Goal: Information Seeking & Learning: Learn about a topic

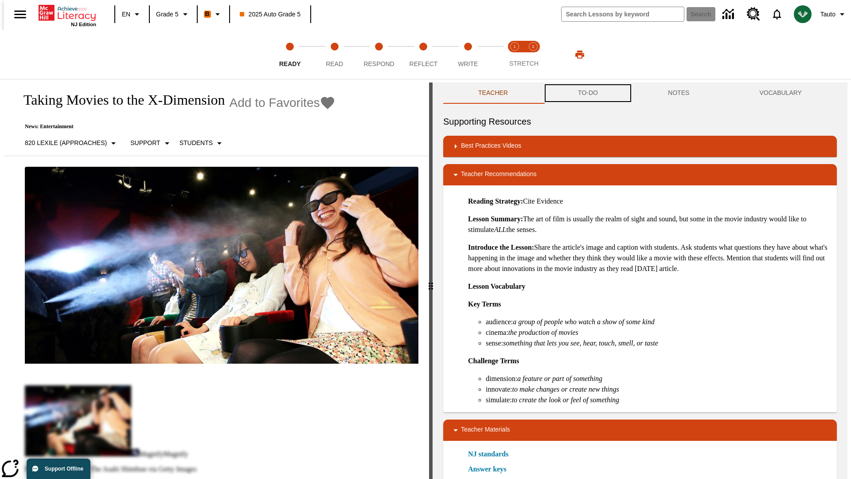
click at [588, 93] on button "TO-DO" at bounding box center [588, 92] width 90 height 21
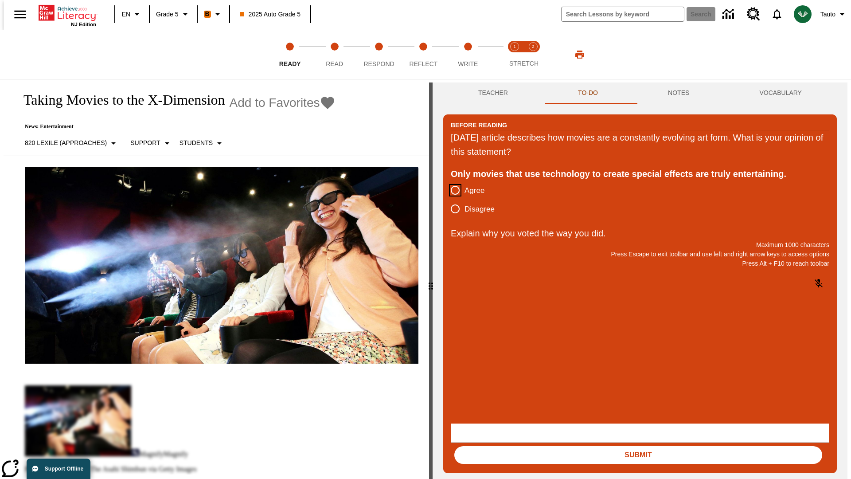
click at [452, 191] on input "Agree" at bounding box center [455, 190] width 19 height 19
radio input "true"
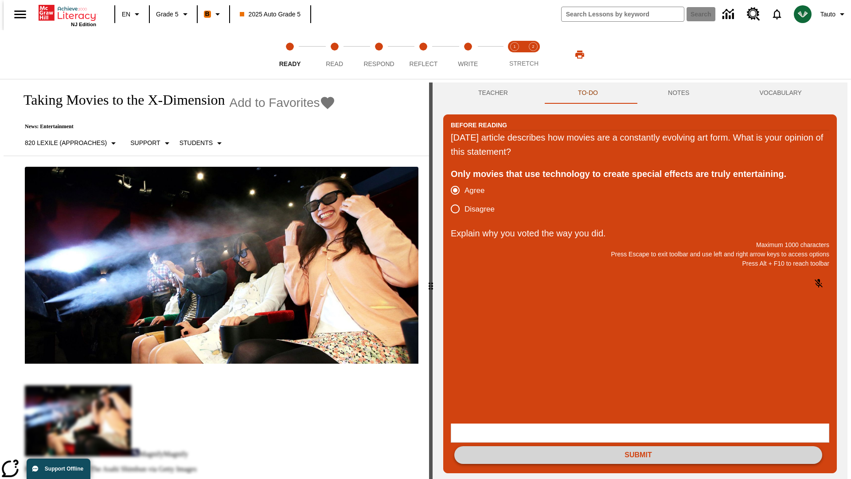
click at [639, 446] on button "Submit" at bounding box center [639, 455] width 368 height 18
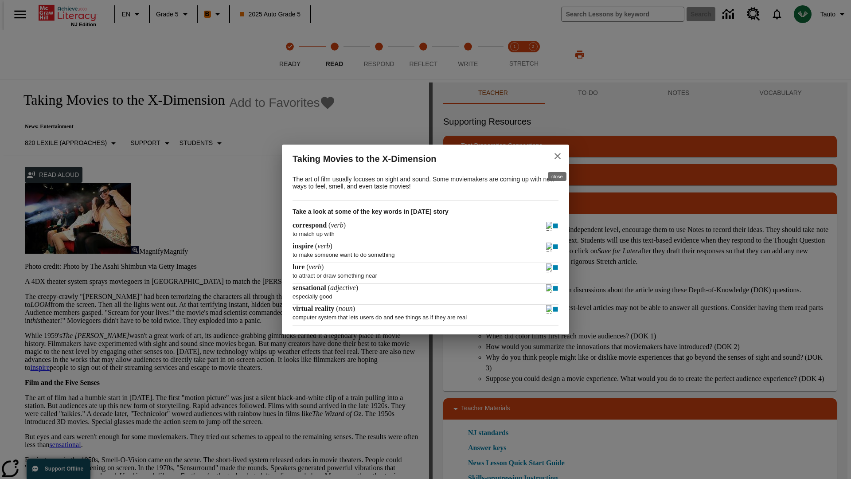
click at [558, 155] on icon "close" at bounding box center [558, 156] width 6 height 6
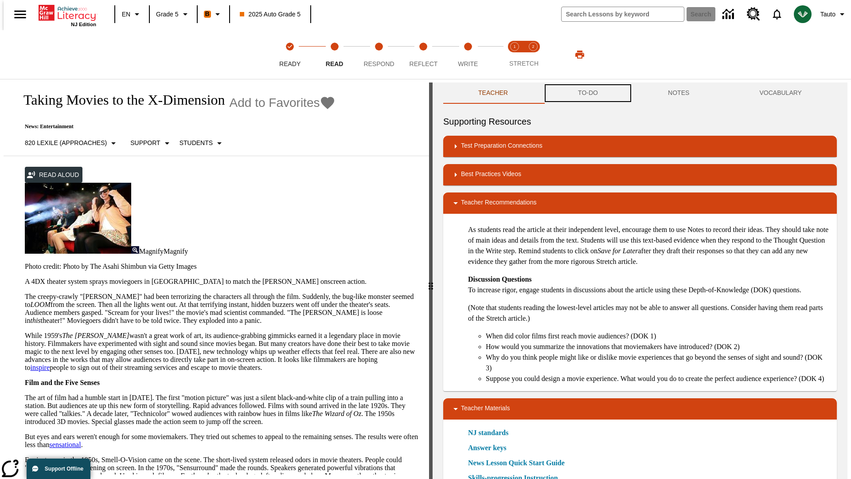
scroll to position [0, 0]
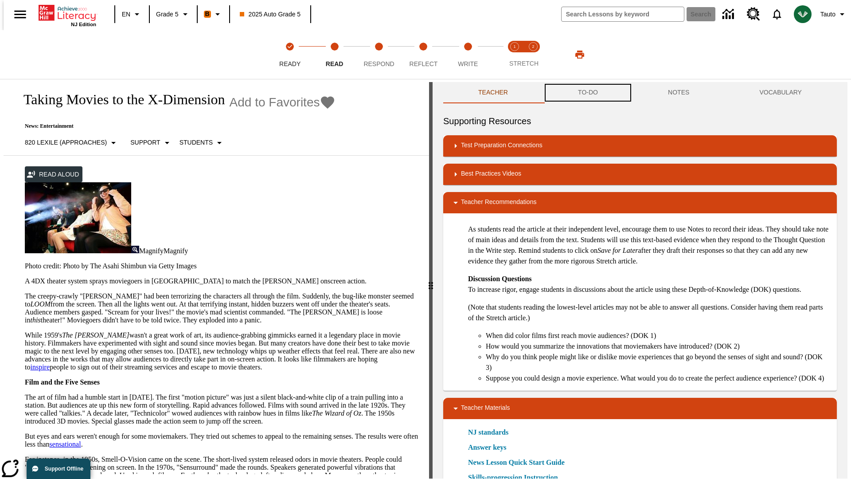
click at [588, 93] on button "TO-DO" at bounding box center [588, 92] width 90 height 21
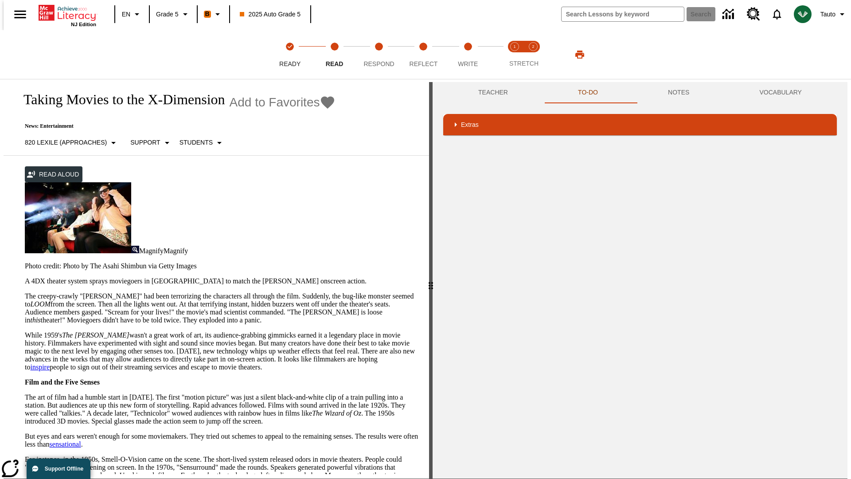
scroll to position [176, 0]
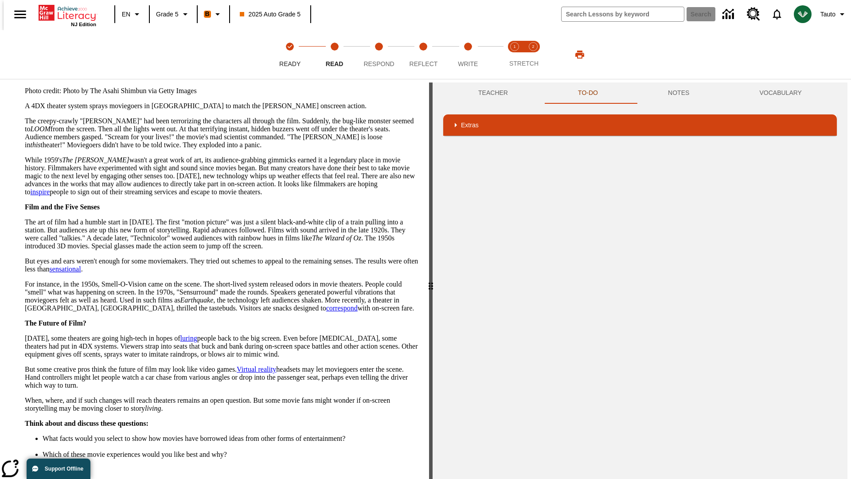
click at [400, 478] on button "Next" at bounding box center [403, 487] width 31 height 16
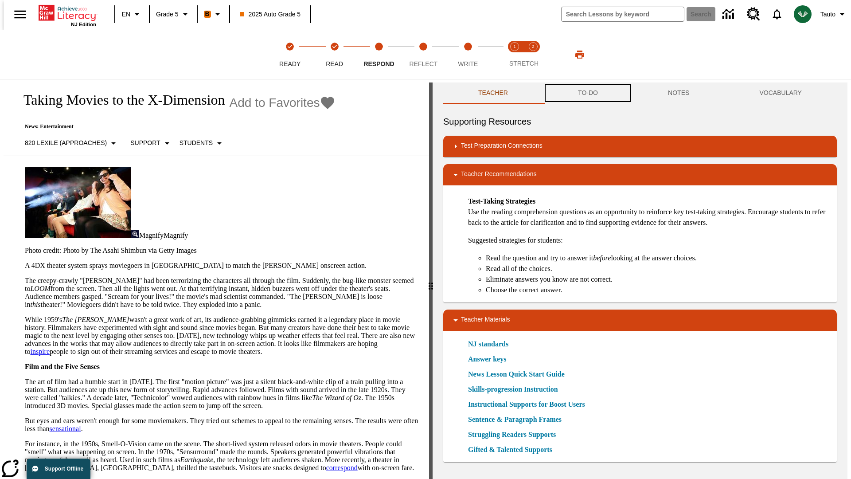
scroll to position [0, 0]
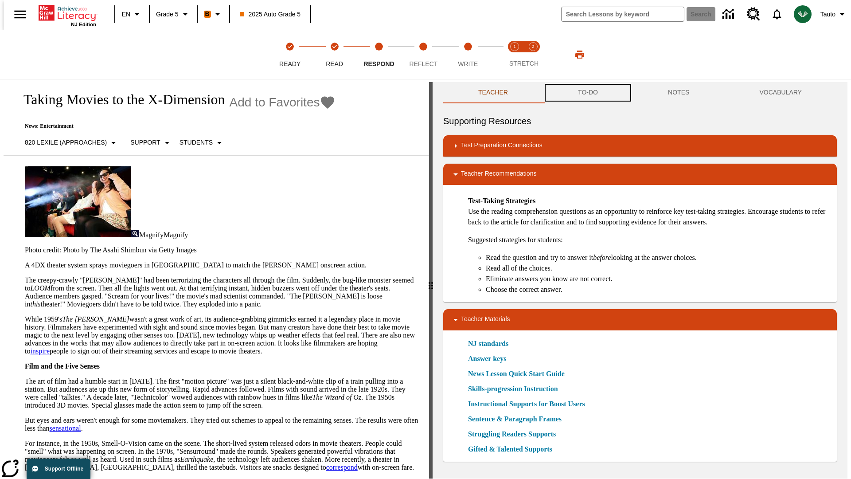
click at [588, 93] on button "TO-DO" at bounding box center [588, 92] width 90 height 21
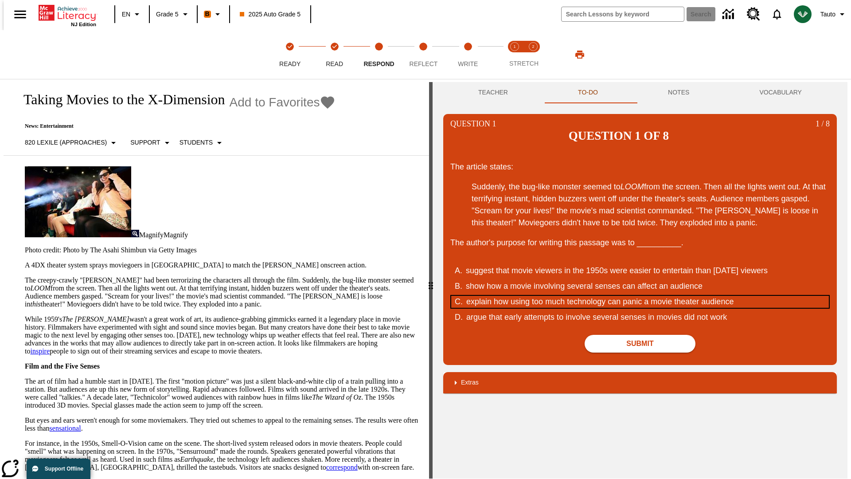
click at [640, 296] on div "explain how using too much technology can panic a movie theater audience" at bounding box center [634, 302] width 337 height 12
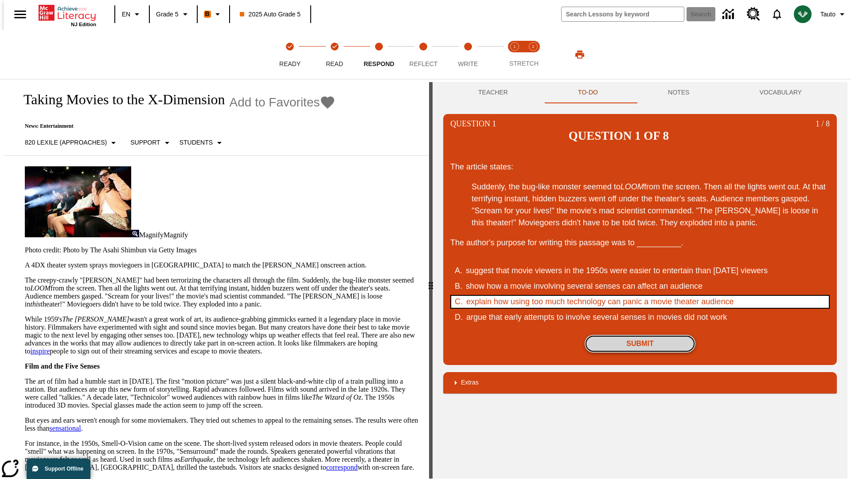
click at [640, 335] on button "Submit" at bounding box center [640, 344] width 111 height 18
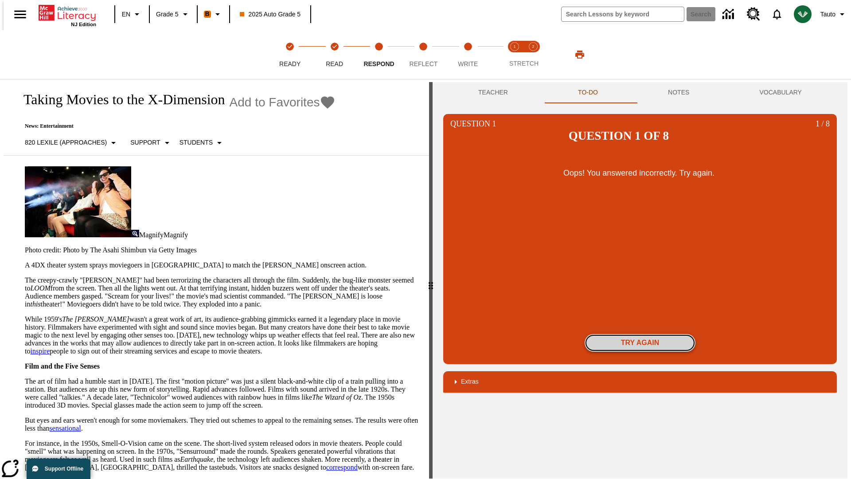
click at [640, 334] on button "Try again" at bounding box center [640, 343] width 111 height 18
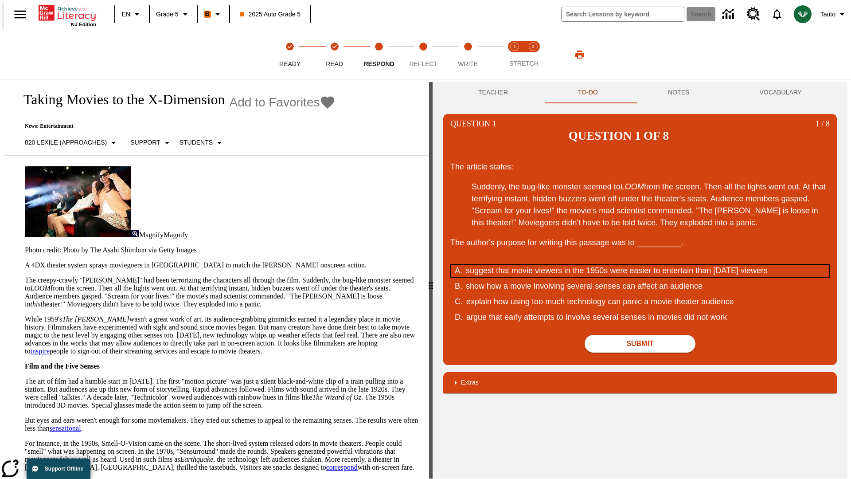
click at [640, 265] on div "suggest that movie viewers in the 1950s were easier to entertain than today's v…" at bounding box center [634, 271] width 337 height 12
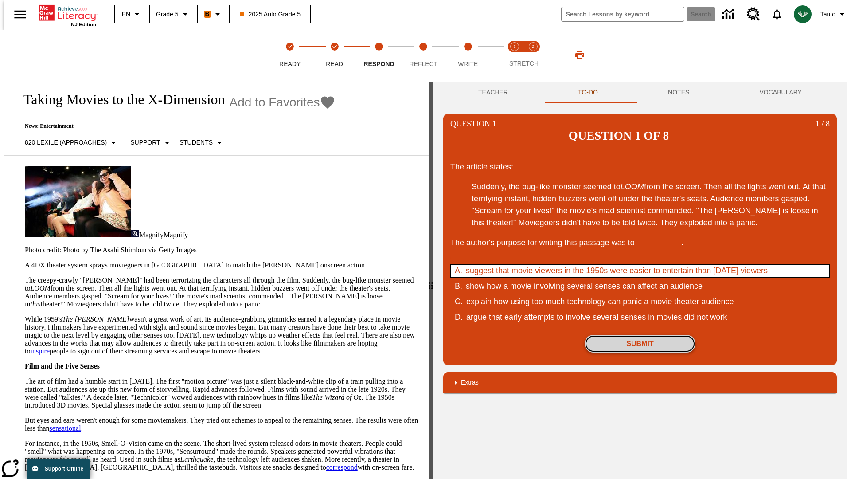
click at [640, 335] on button "Submit" at bounding box center [640, 344] width 111 height 18
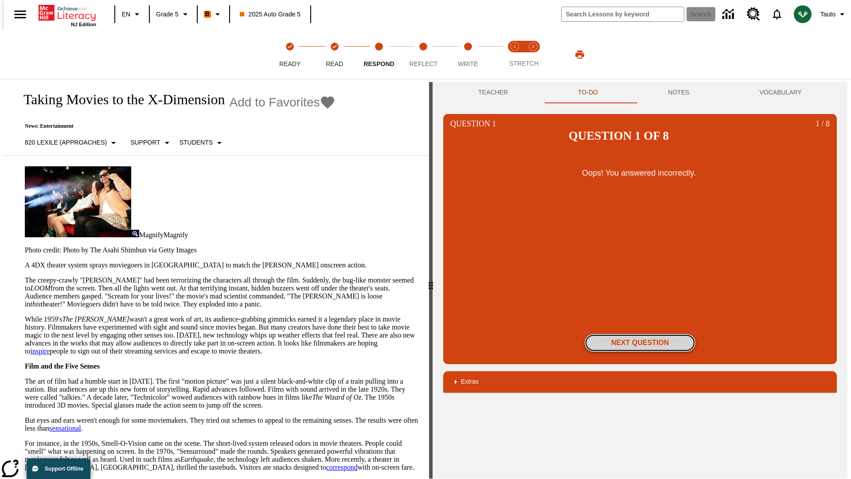
click at [640, 334] on button "Next Question" at bounding box center [640, 343] width 111 height 18
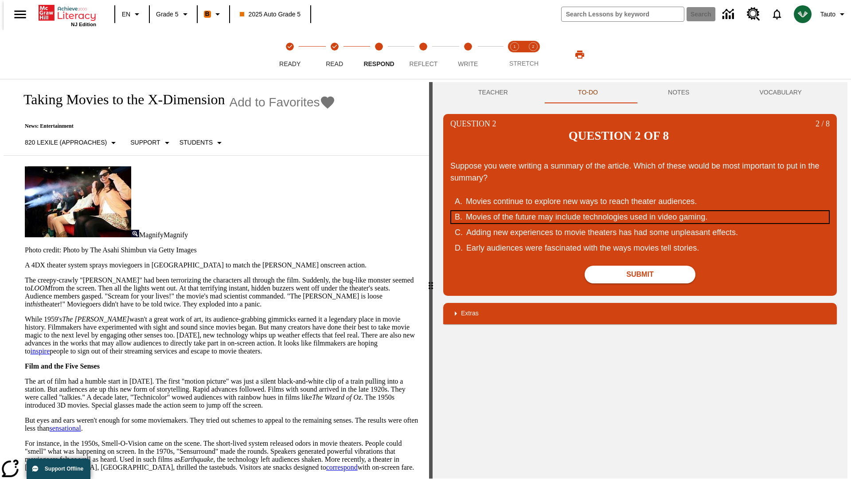
click at [640, 211] on div "Movies of the future may include technologies used in video gaming." at bounding box center [634, 217] width 337 height 12
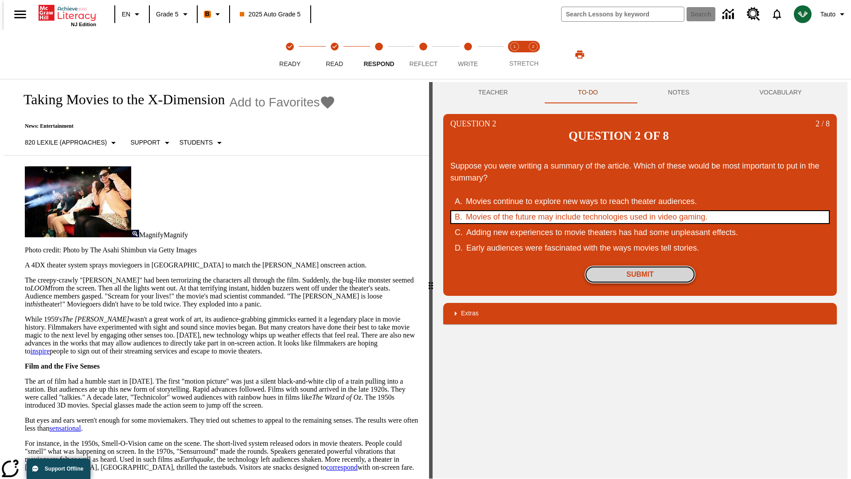
click at [640, 266] on button "Submit" at bounding box center [640, 275] width 111 height 18
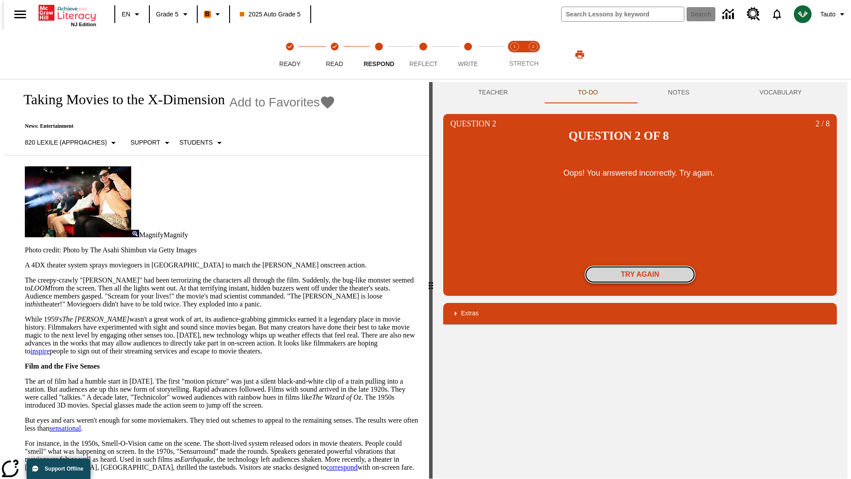
click at [640, 266] on button "Try again" at bounding box center [640, 275] width 111 height 18
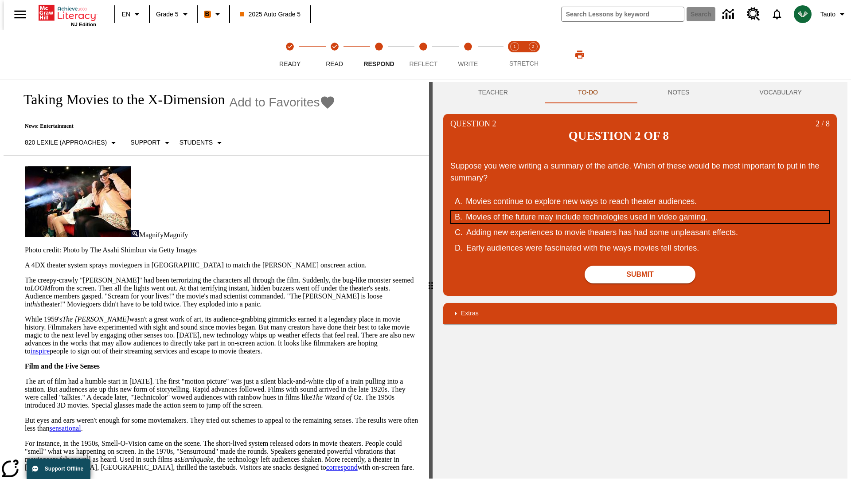
click at [640, 211] on div "Movies of the future may include technologies used in video gaming." at bounding box center [634, 217] width 337 height 12
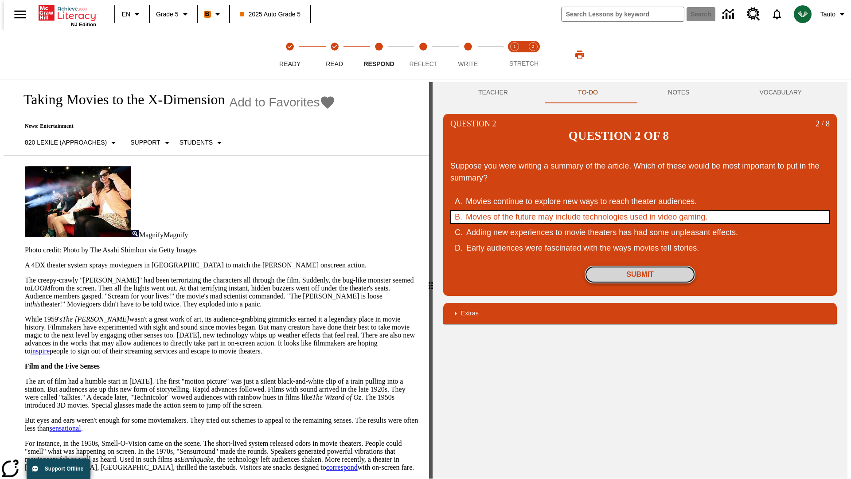
click at [640, 266] on button "Submit" at bounding box center [640, 275] width 111 height 18
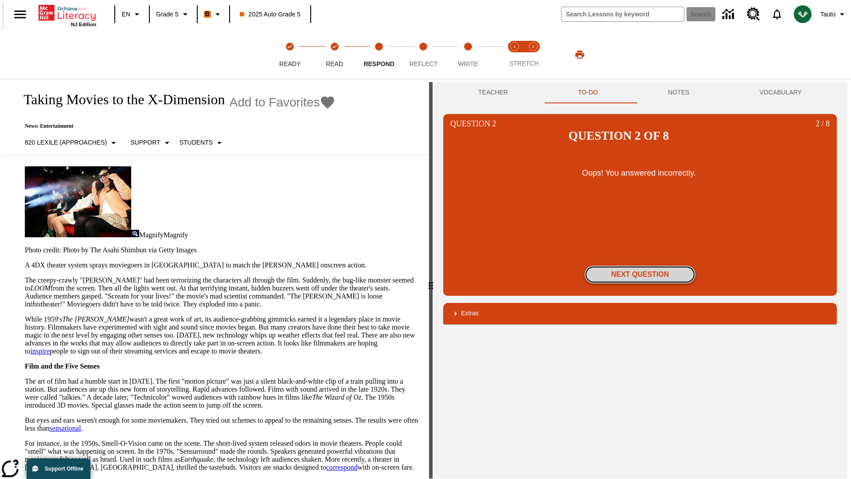
click at [640, 266] on button "Next Question" at bounding box center [640, 275] width 111 height 18
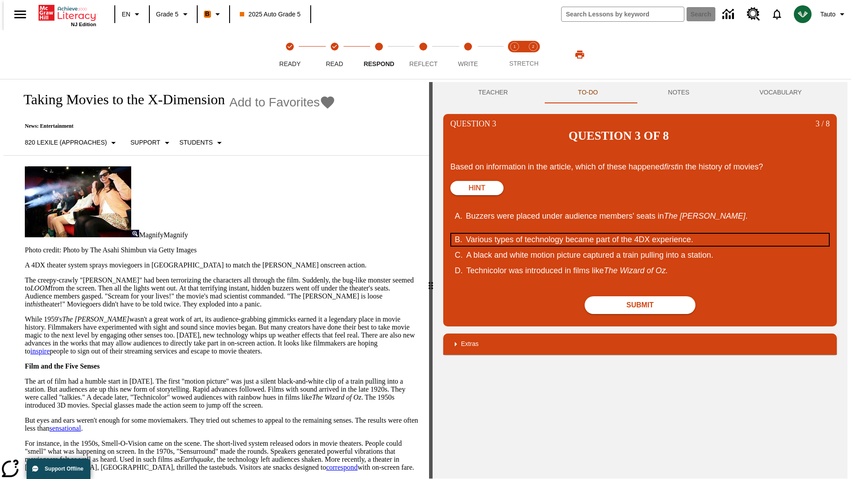
click at [640, 234] on div "Various types of technology became part of the 4DX experience." at bounding box center [634, 240] width 337 height 12
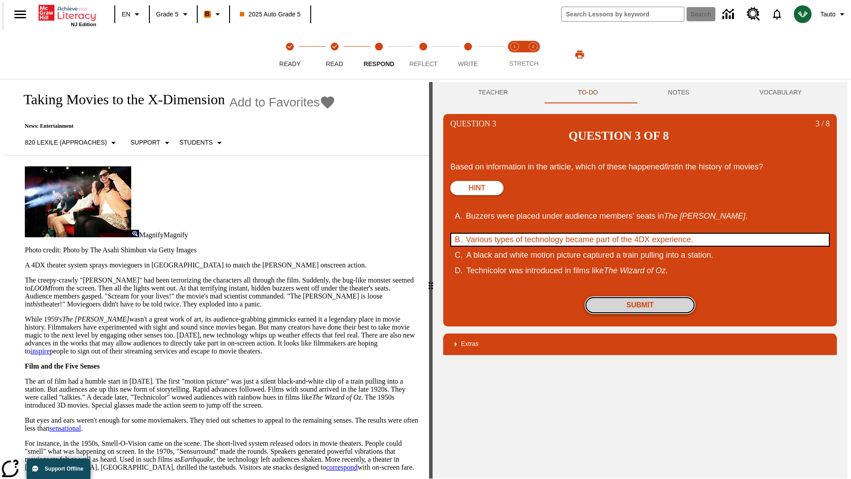
click at [640, 296] on button "Submit" at bounding box center [640, 305] width 111 height 18
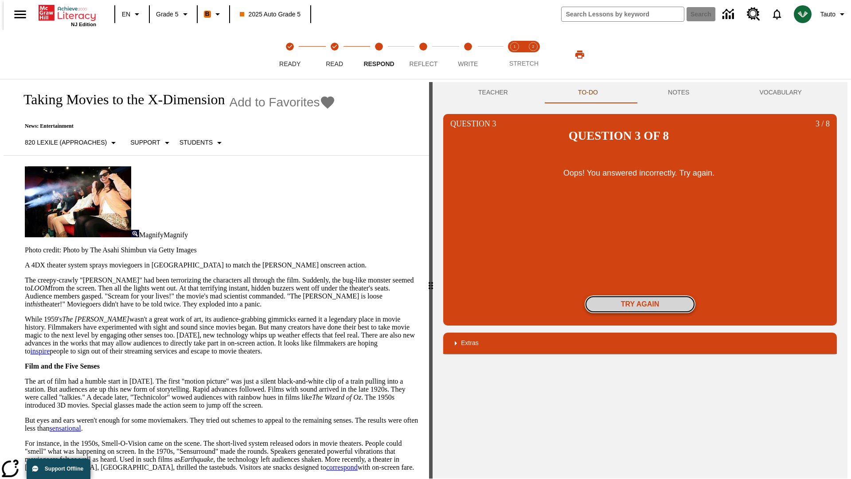
click at [640, 295] on button "Try again" at bounding box center [640, 304] width 111 height 18
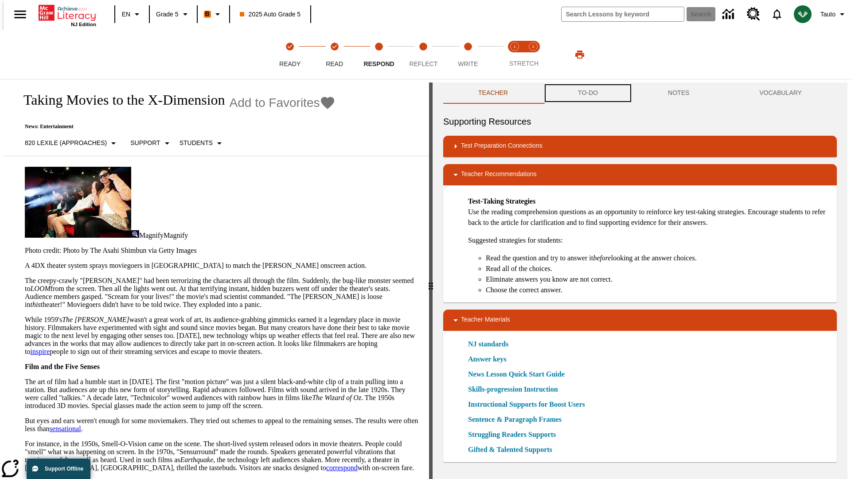
click at [588, 93] on button "TO-DO" at bounding box center [588, 92] width 90 height 21
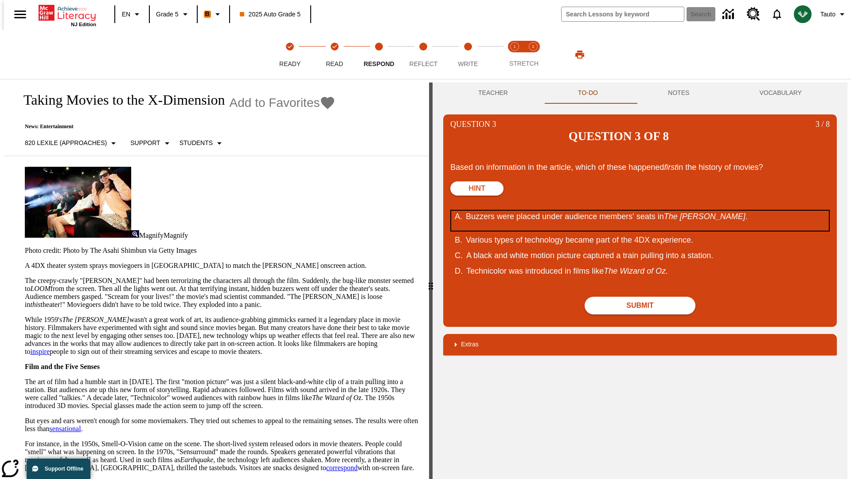
click at [640, 211] on div "Buzzers were placed under audience members' seats in The Tingler ." at bounding box center [634, 221] width 337 height 20
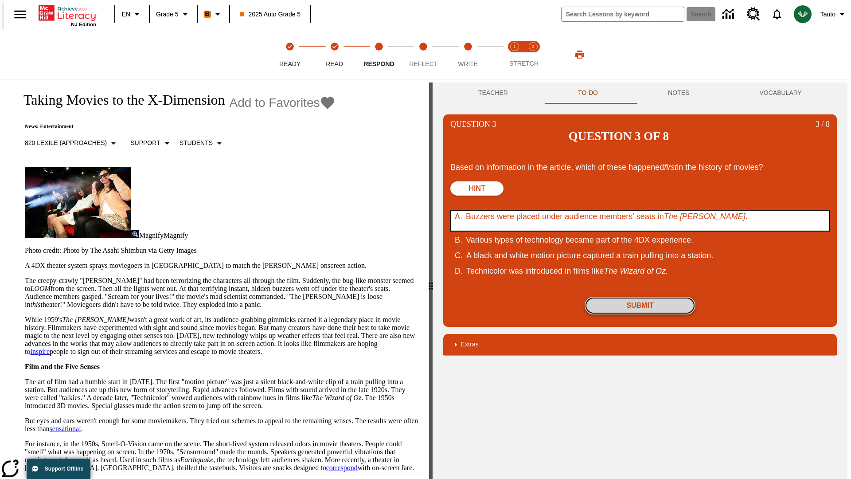
click at [640, 297] on button "Submit" at bounding box center [640, 306] width 111 height 18
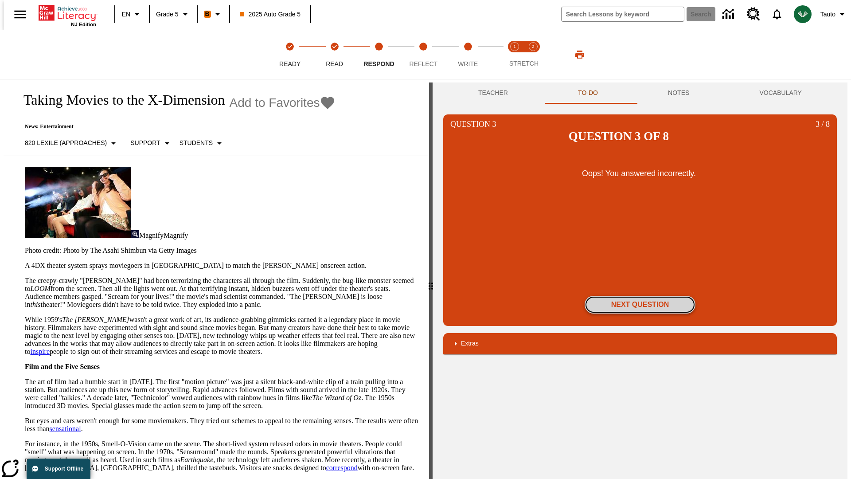
click at [640, 296] on button "Next Question" at bounding box center [640, 305] width 111 height 18
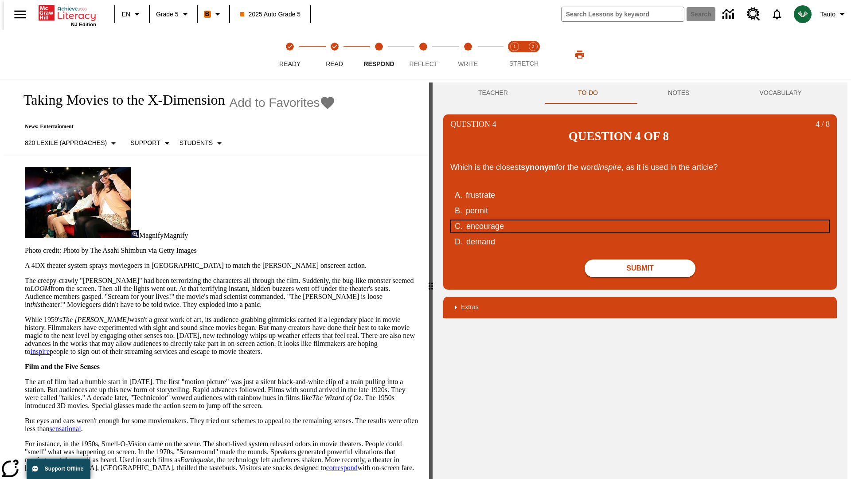
click at [640, 220] on div "encourage" at bounding box center [634, 226] width 337 height 12
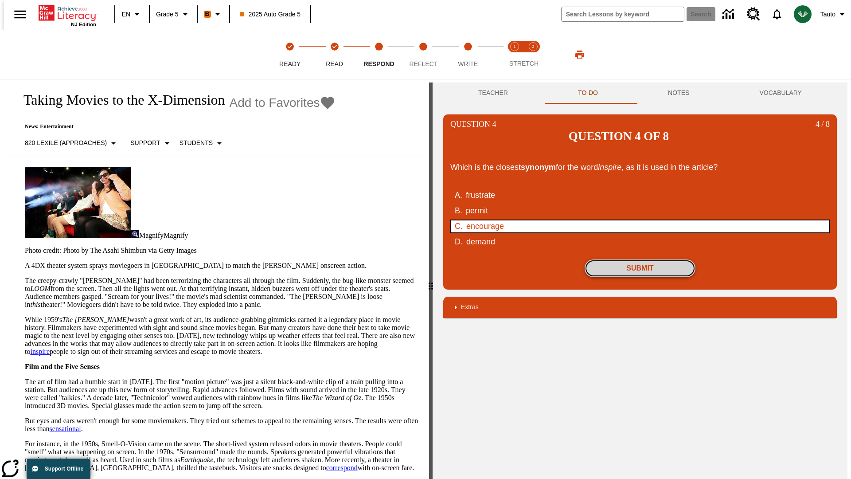
click at [640, 259] on button "Submit" at bounding box center [640, 268] width 111 height 18
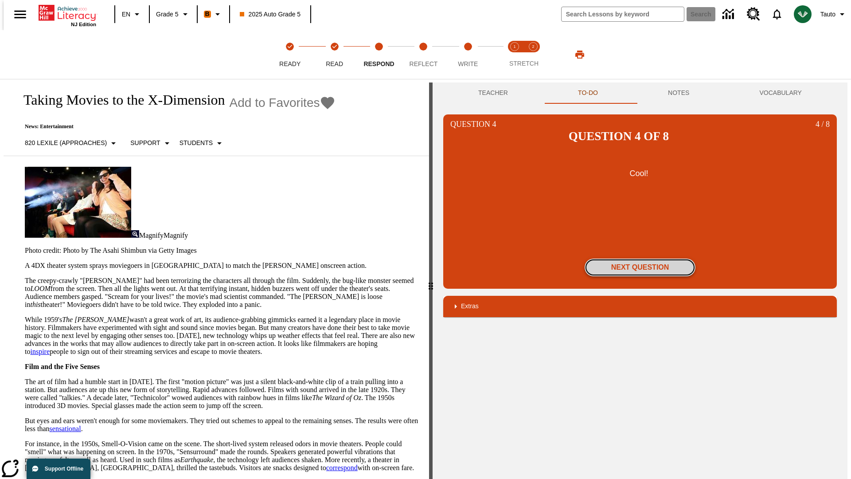
click at [640, 259] on button "Next Question" at bounding box center [640, 268] width 111 height 18
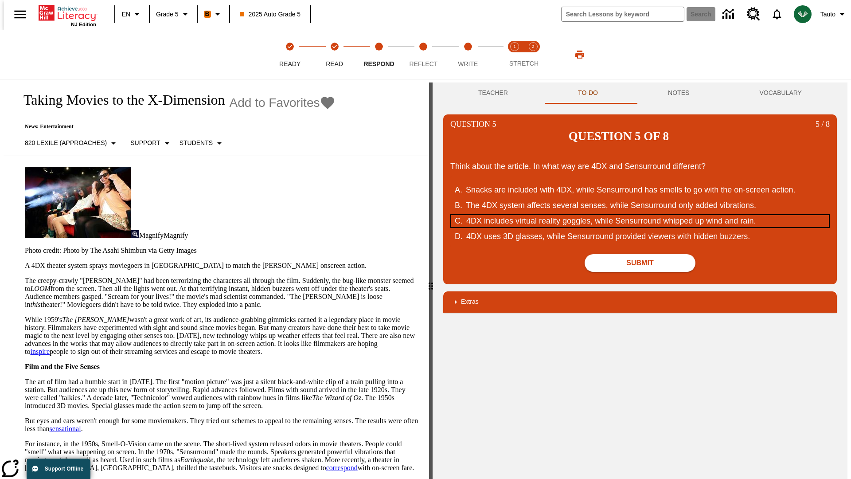
click at [640, 215] on div "4DX includes virtual reality goggles, while Sensurround whipped up wind and rai…" at bounding box center [634, 221] width 337 height 12
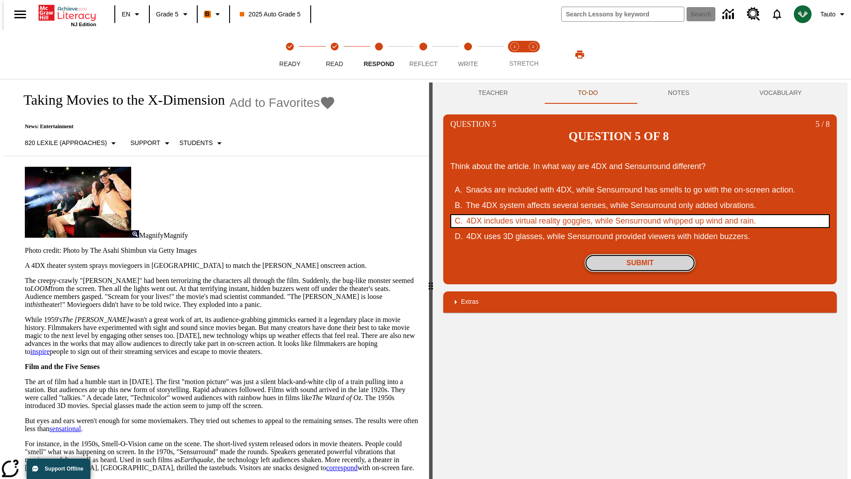
click at [640, 254] on button "Submit" at bounding box center [640, 263] width 111 height 18
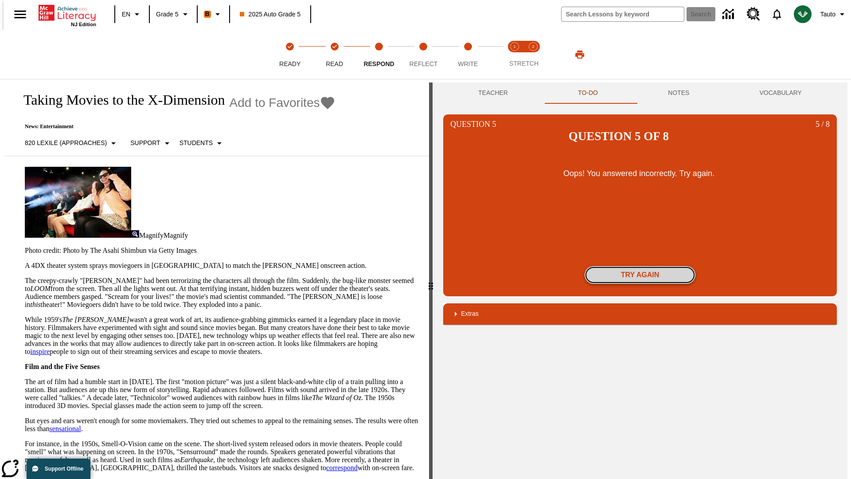
click at [640, 266] on button "Try again" at bounding box center [640, 275] width 111 height 18
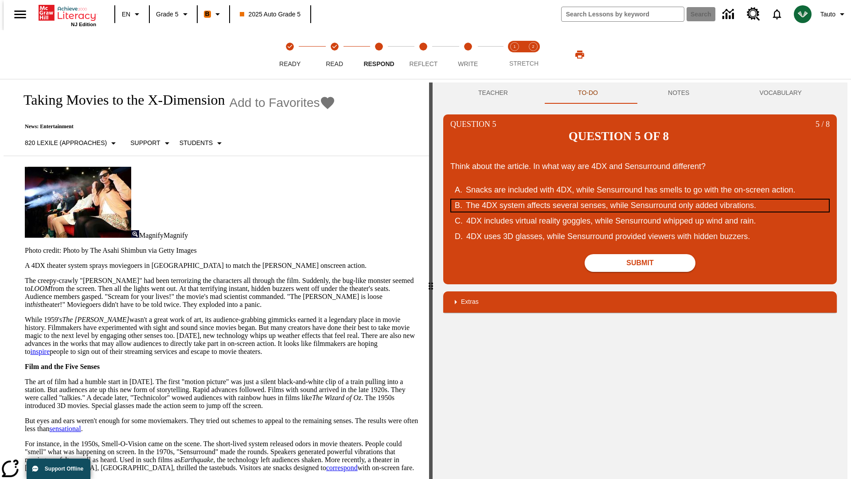
click at [640, 200] on div "The 4DX system affects several senses, while Sensurround only added vibrations." at bounding box center [634, 206] width 337 height 12
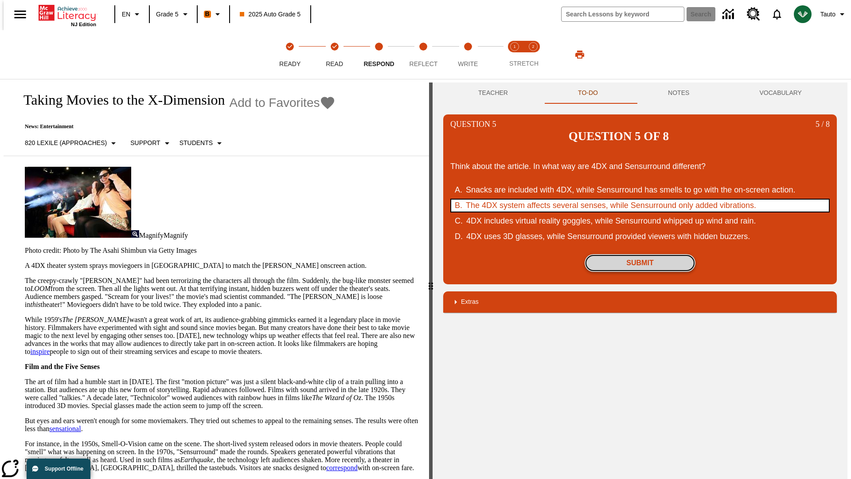
click at [640, 254] on button "Submit" at bounding box center [640, 263] width 111 height 18
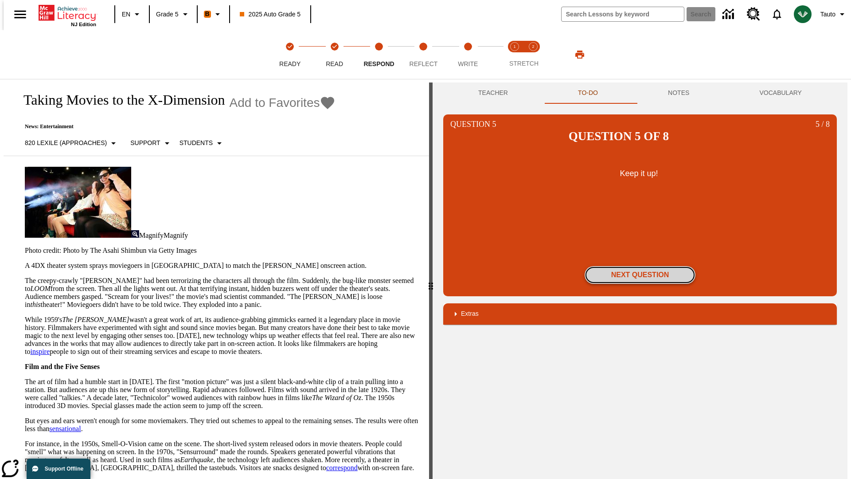
click at [640, 266] on button "Next Question" at bounding box center [640, 275] width 111 height 18
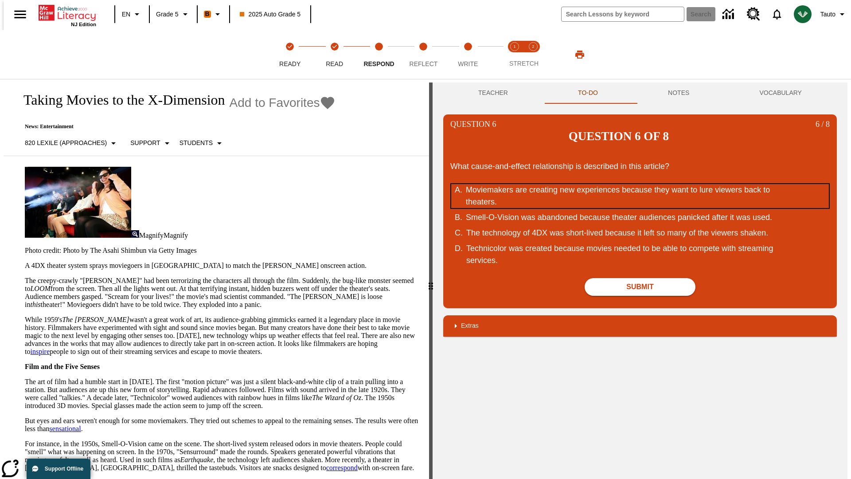
click at [640, 184] on div "Moviemakers are creating new experiences because they want to lure viewers back…" at bounding box center [634, 196] width 337 height 24
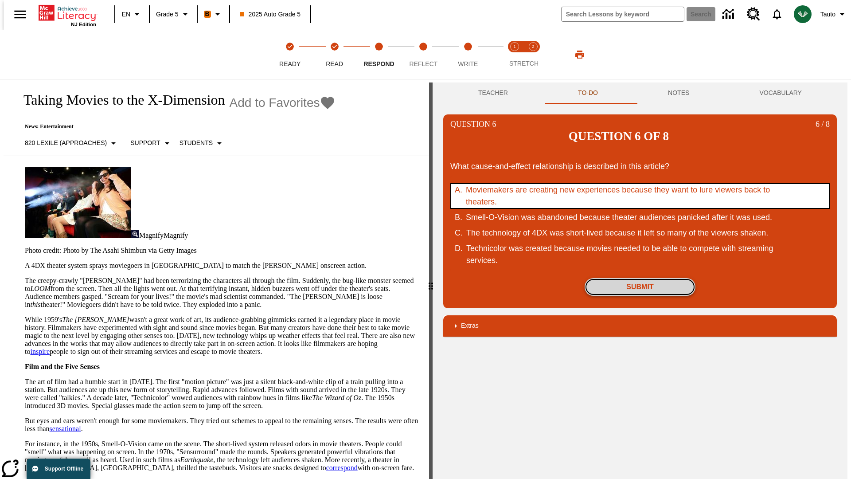
click at [640, 278] on button "Submit" at bounding box center [640, 287] width 111 height 18
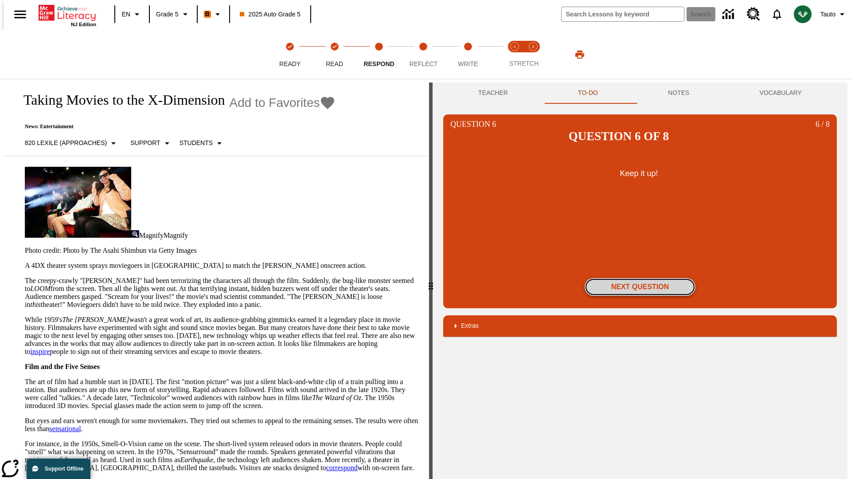
click at [640, 278] on button "Next Question" at bounding box center [640, 287] width 111 height 18
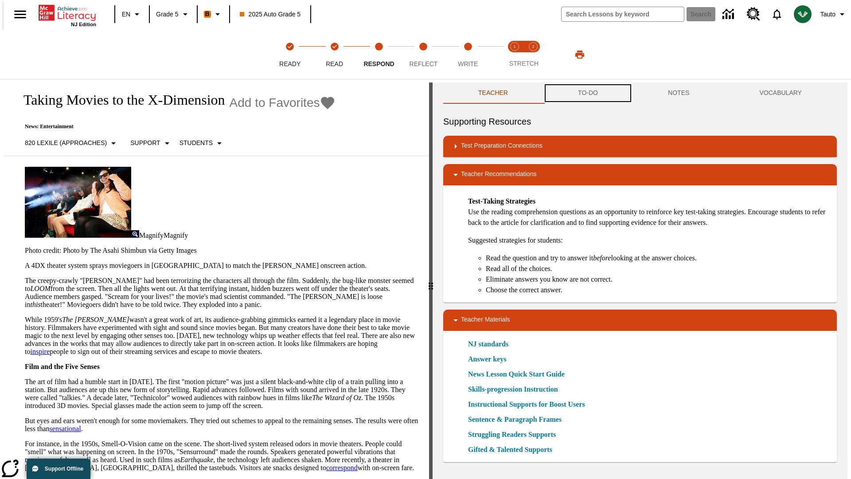
click at [588, 93] on button "TO-DO" at bounding box center [588, 92] width 90 height 21
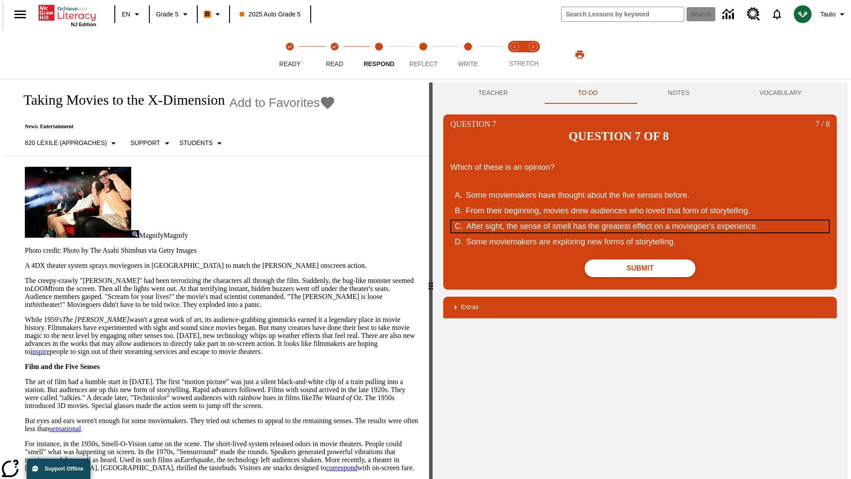
click at [640, 220] on div "After sight, the sense of smell has the greatest effect on a moviegoer's experi…" at bounding box center [634, 226] width 337 height 12
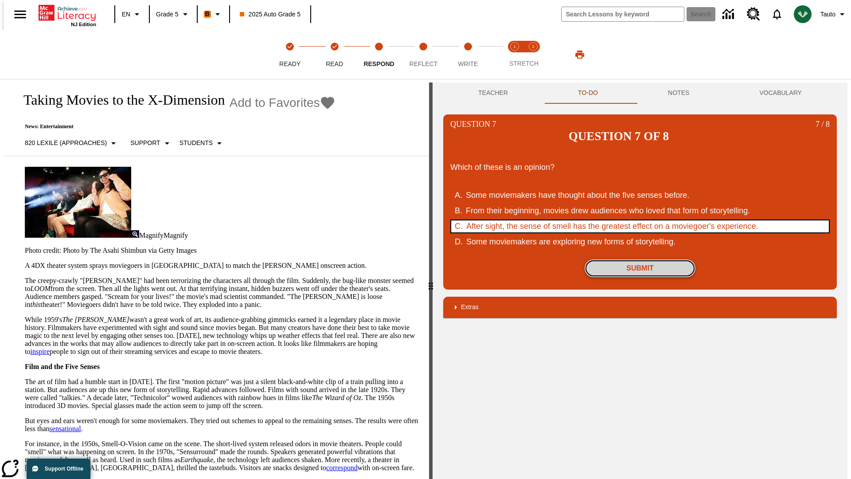
click at [640, 259] on button "Submit" at bounding box center [640, 268] width 111 height 18
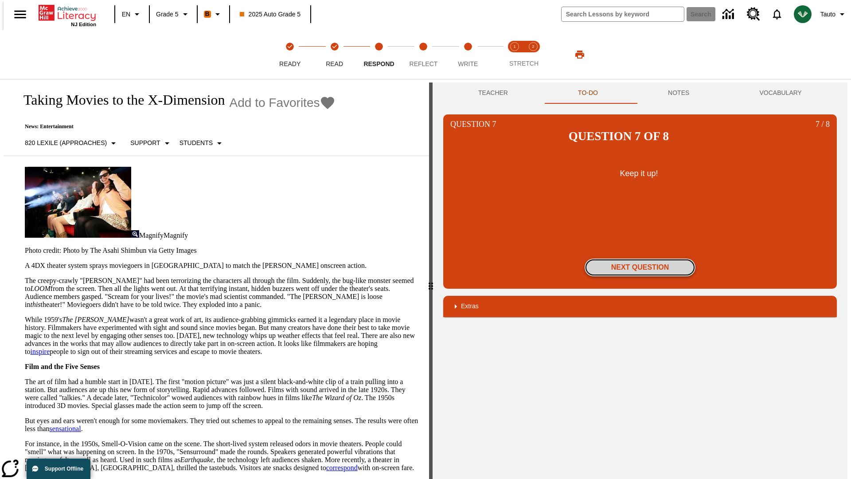
click at [640, 259] on button "Next Question" at bounding box center [640, 268] width 111 height 18
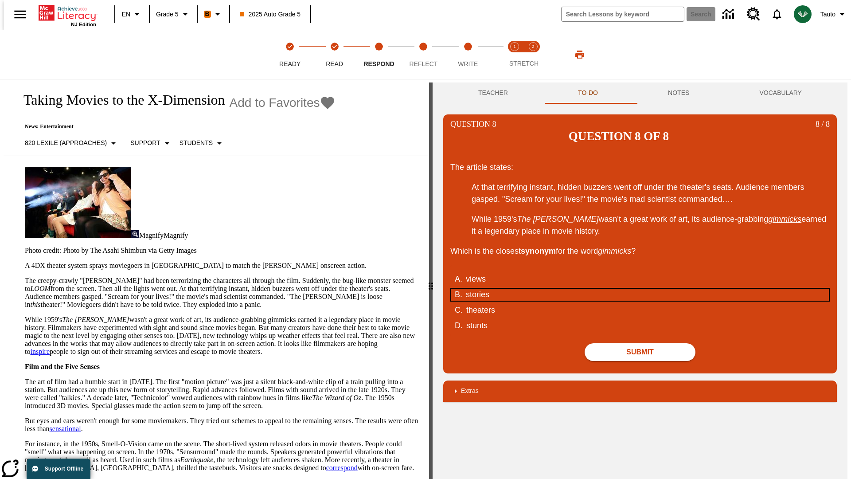
click at [640, 289] on div "stories" at bounding box center [634, 295] width 337 height 12
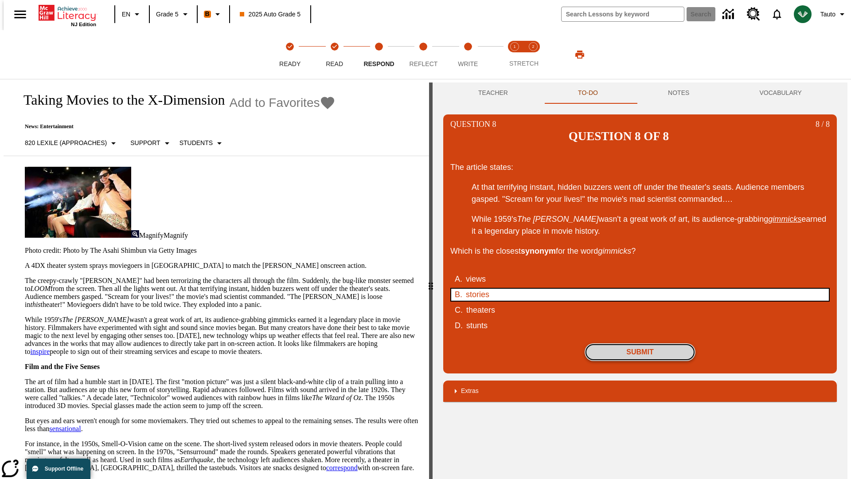
click at [640, 343] on button "Submit" at bounding box center [640, 352] width 111 height 18
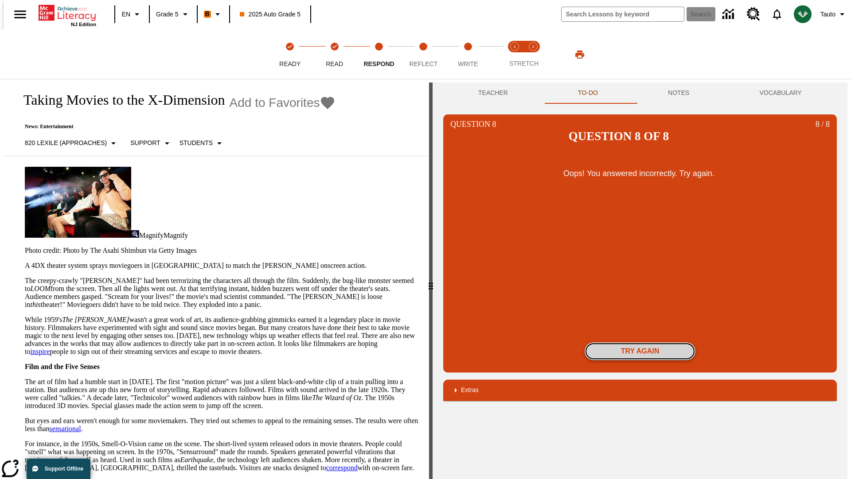
click at [640, 342] on button "Try again" at bounding box center [640, 351] width 111 height 18
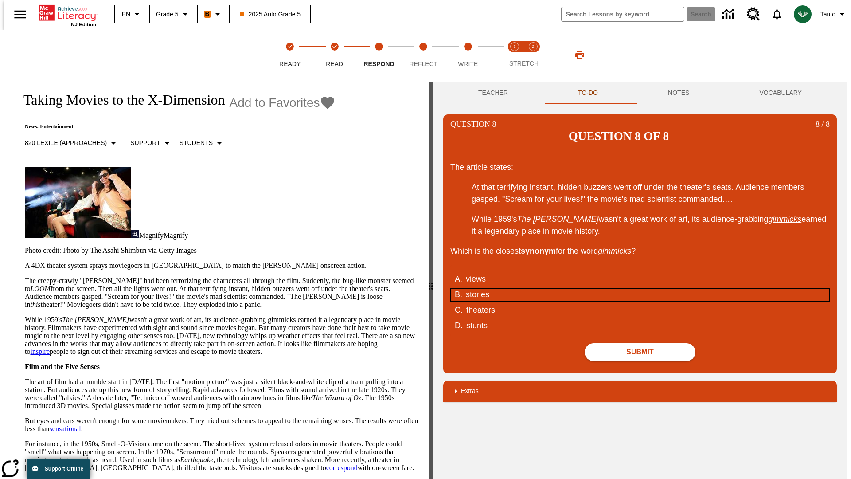
click at [640, 289] on div "stories" at bounding box center [634, 295] width 337 height 12
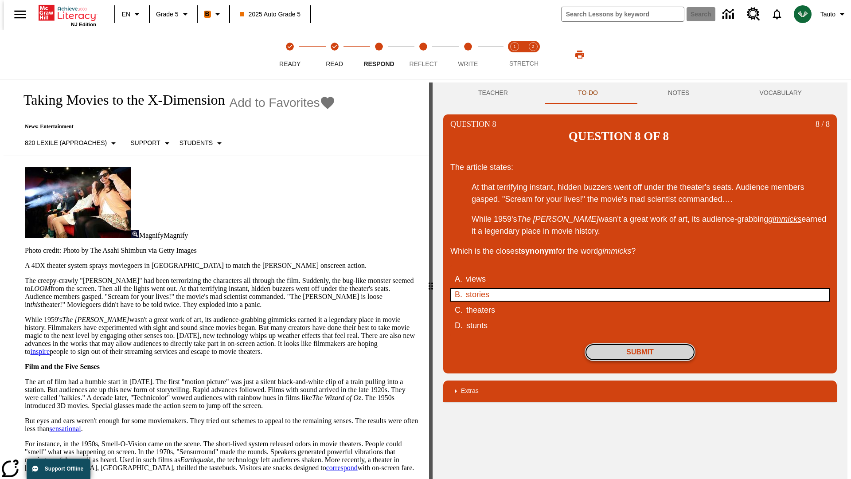
click at [640, 343] on button "Submit" at bounding box center [640, 352] width 111 height 18
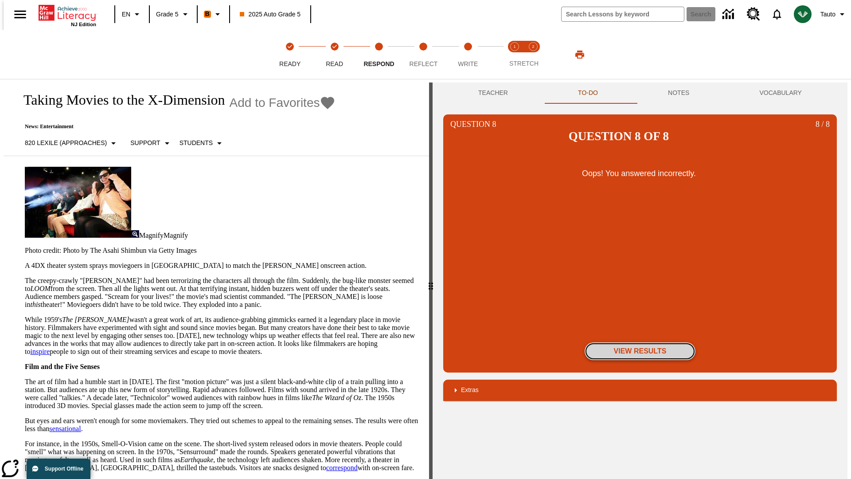
click at [640, 342] on button "View Results" at bounding box center [640, 351] width 111 height 18
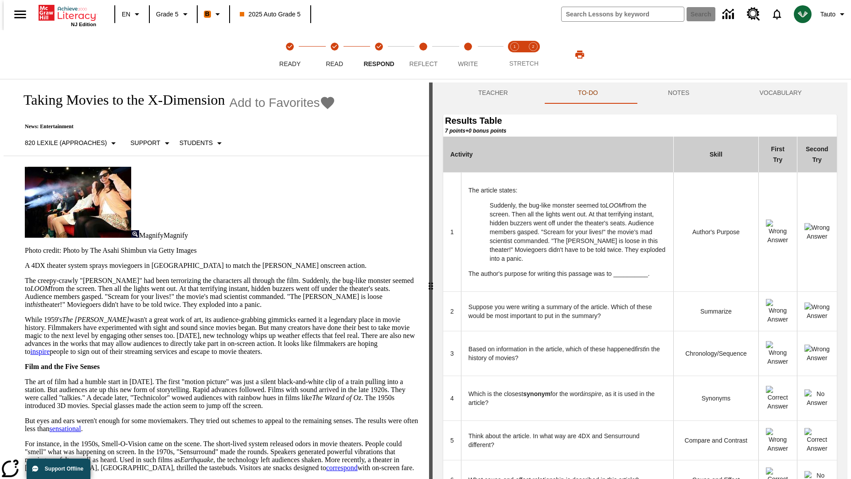
scroll to position [242, 0]
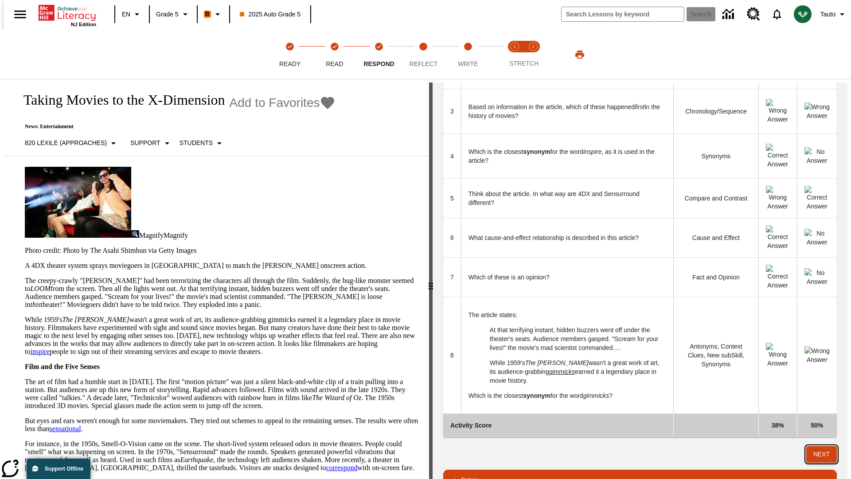
click at [826, 446] on button "Next" at bounding box center [822, 454] width 31 height 16
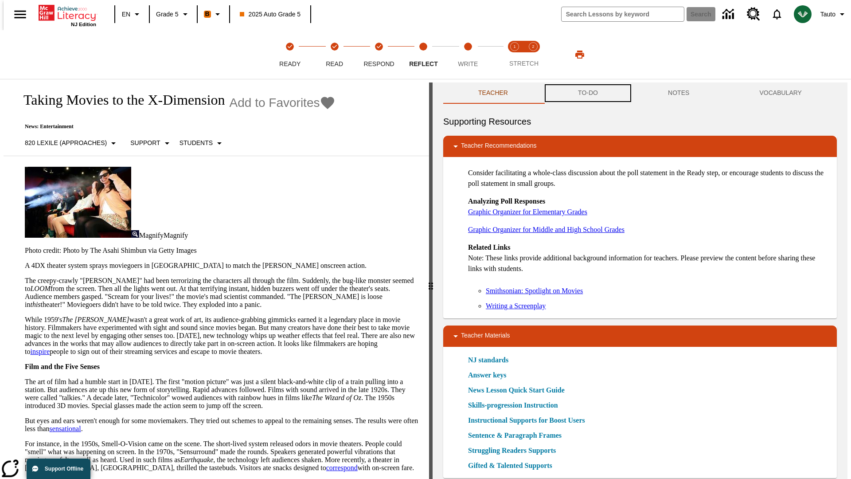
click at [588, 93] on button "TO-DO" at bounding box center [588, 92] width 90 height 21
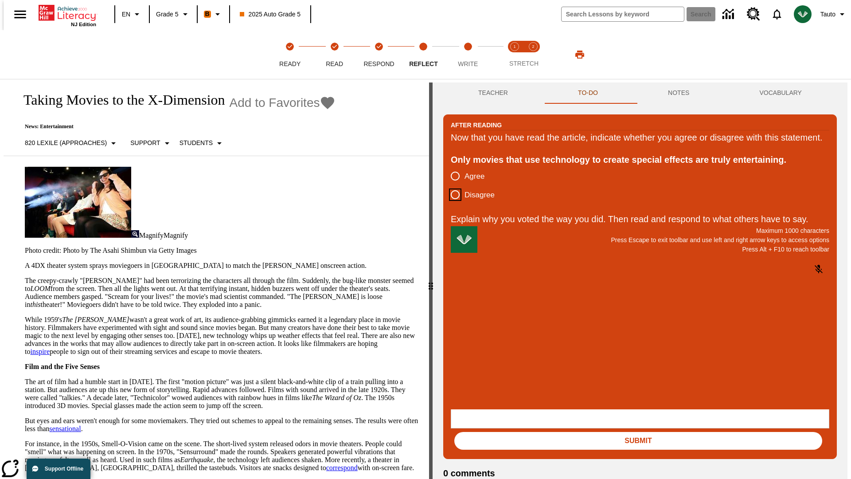
click at [452, 204] on input "Disagree" at bounding box center [455, 194] width 19 height 19
radio input "true"
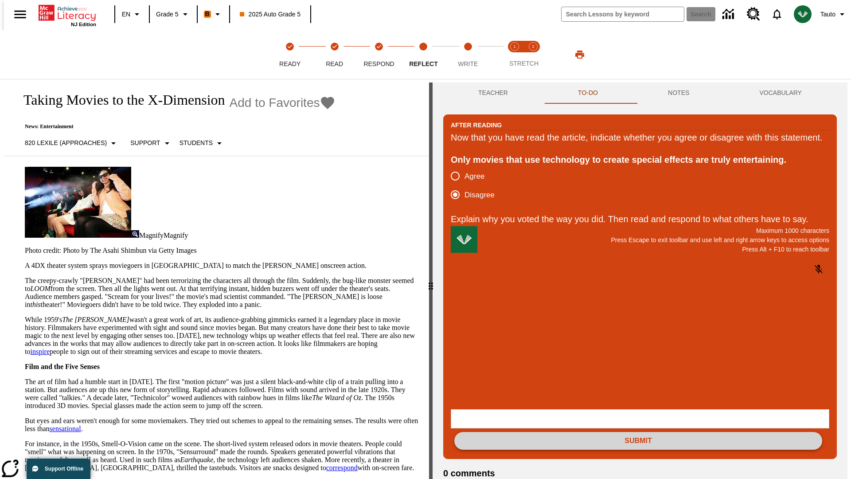
click at [639, 432] on button "Submit" at bounding box center [639, 441] width 368 height 18
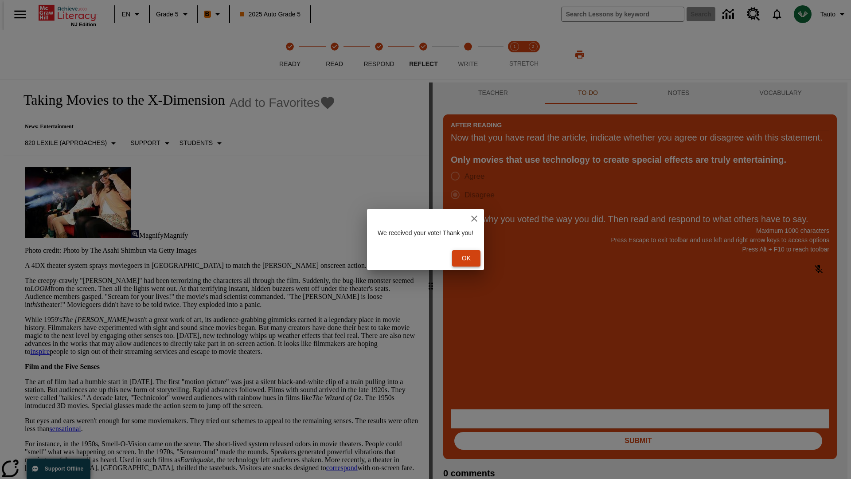
click at [471, 258] on button "Ok" at bounding box center [466, 258] width 28 height 16
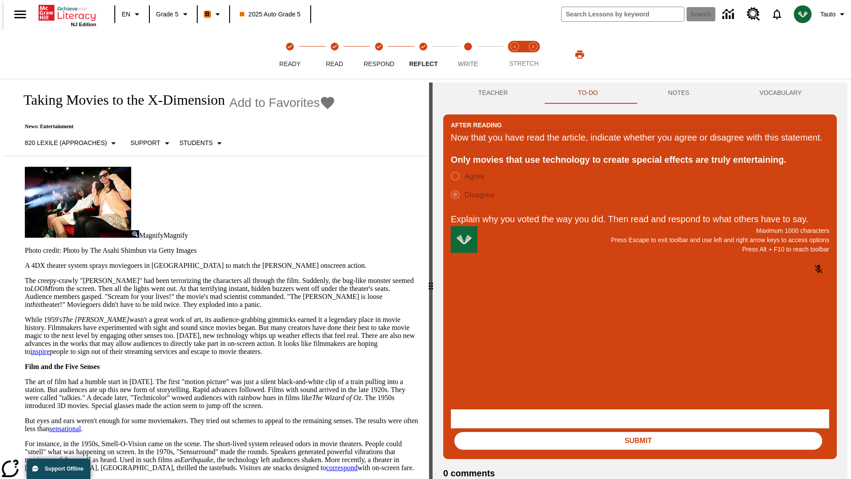
scroll to position [14, 0]
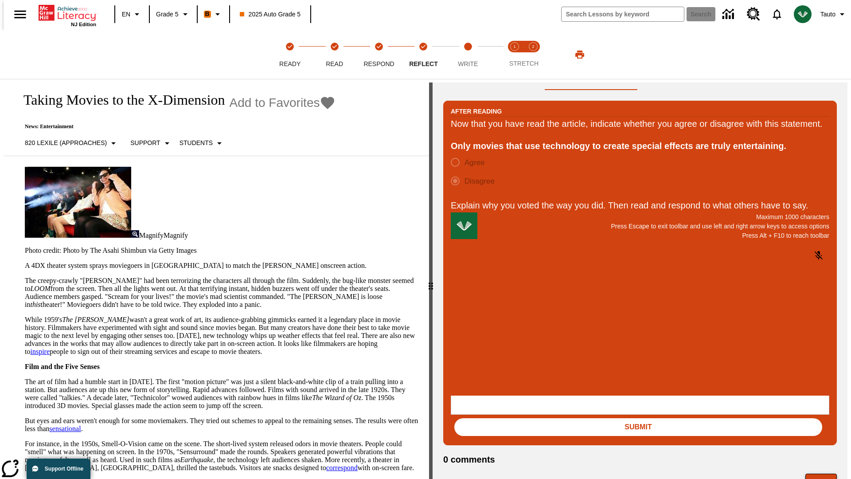
click at [825, 474] on button "Next" at bounding box center [821, 482] width 31 height 17
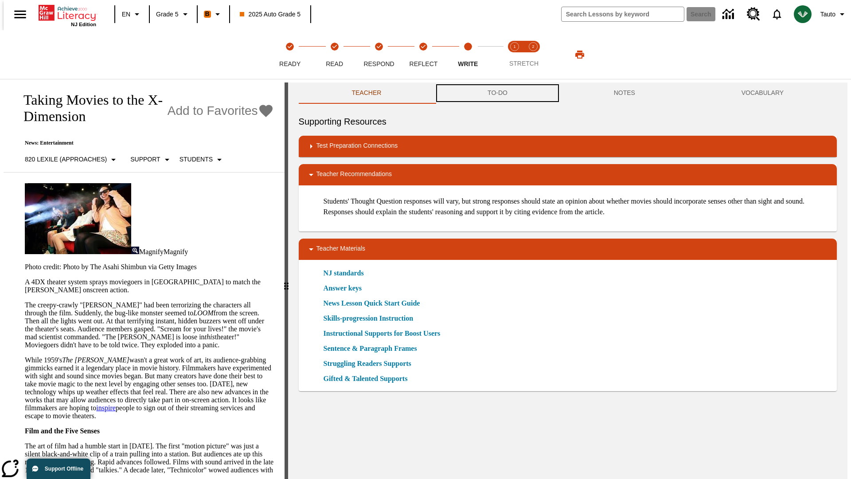
scroll to position [0, 0]
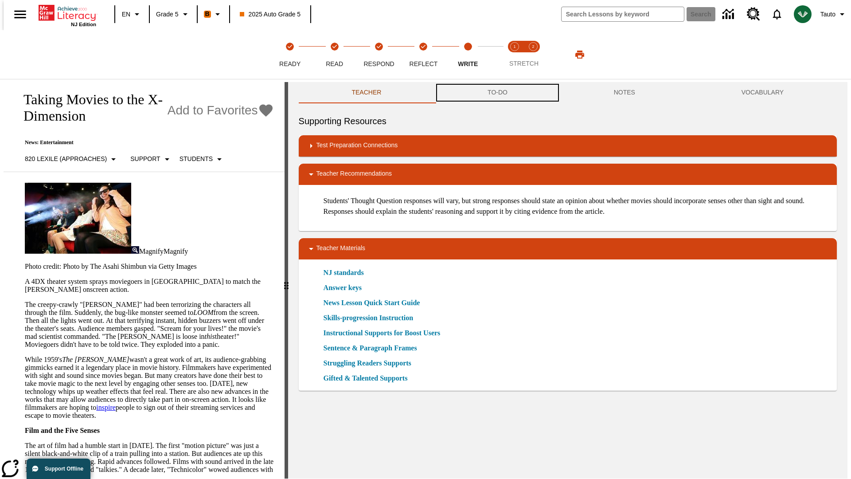
click at [497, 93] on button "TO-DO" at bounding box center [498, 92] width 126 height 21
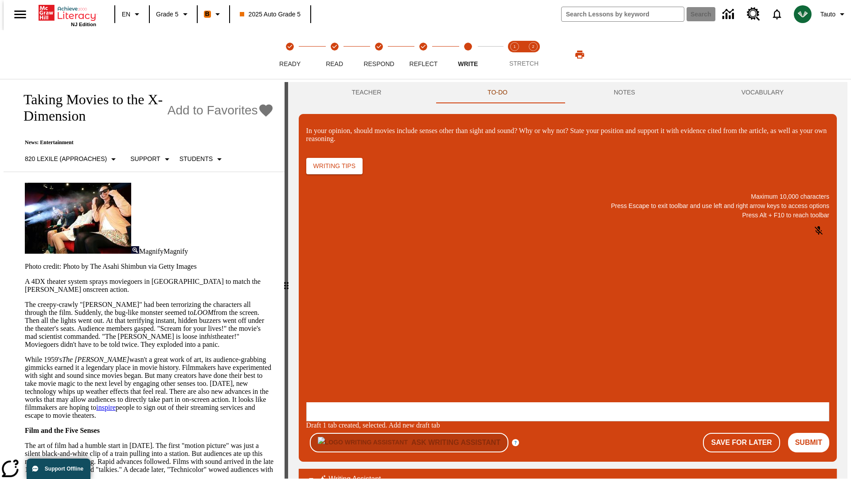
scroll to position [0, 0]
click at [435, 345] on p "\a\9In your opinion, should movies include senses other than sight and sound? W…" at bounding box center [373, 345] width 126 height 8
click at [813, 433] on button "Submit" at bounding box center [808, 443] width 41 height 20
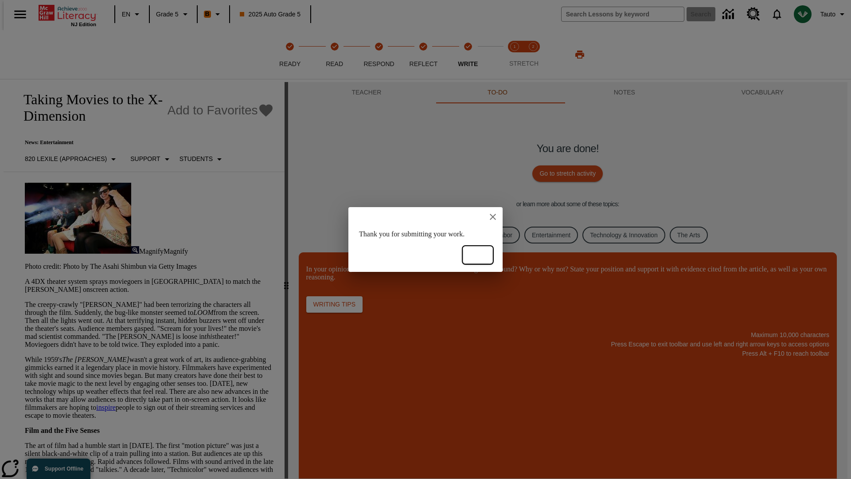
click at [478, 255] on button "Ok" at bounding box center [478, 255] width 28 height 16
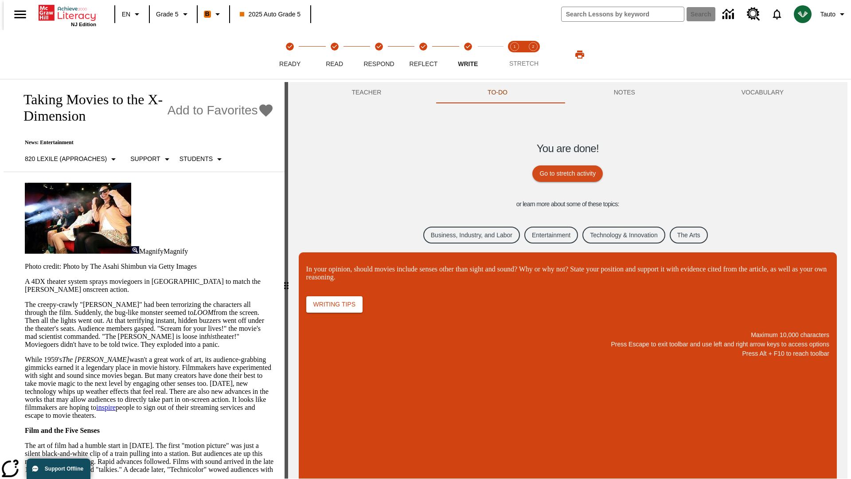
click at [465, 235] on link "Business, Industry, and Labor" at bounding box center [471, 235] width 97 height 17
